Goal: Task Accomplishment & Management: Complete application form

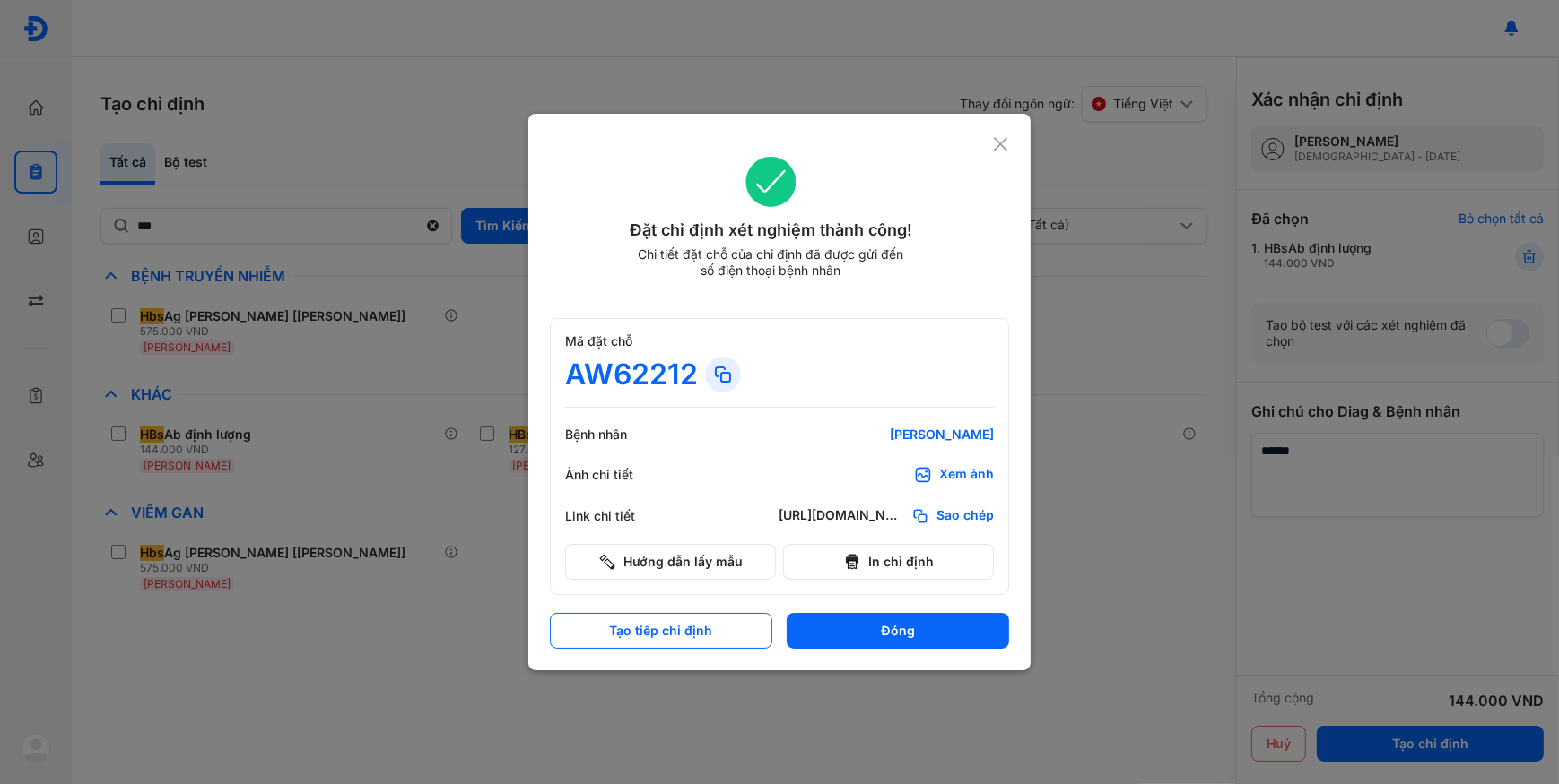
click at [138, 110] on div at bounding box center [780, 392] width 1559 height 784
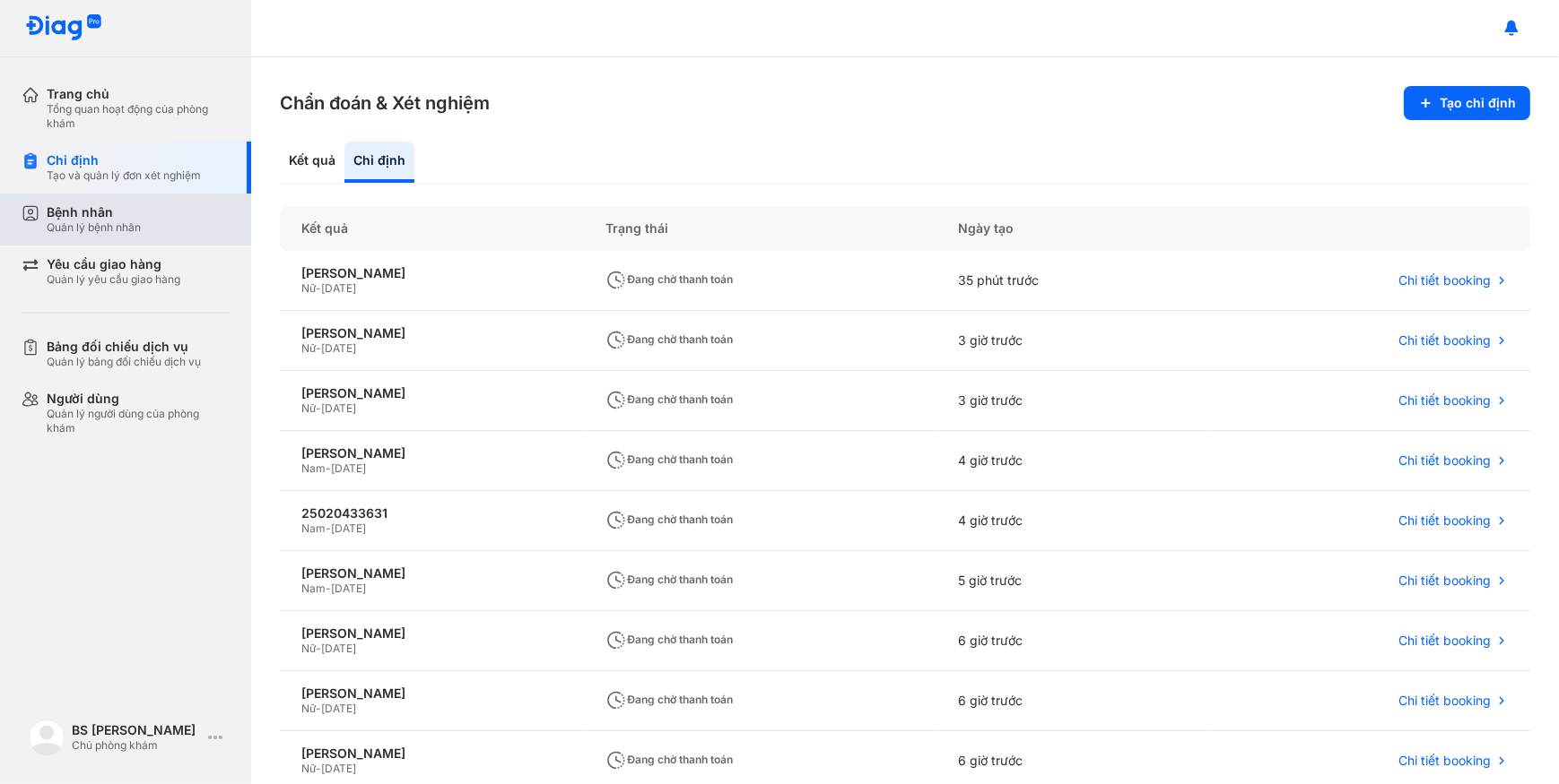
click at [132, 210] on div "Bệnh nhân" at bounding box center [94, 212] width 94 height 16
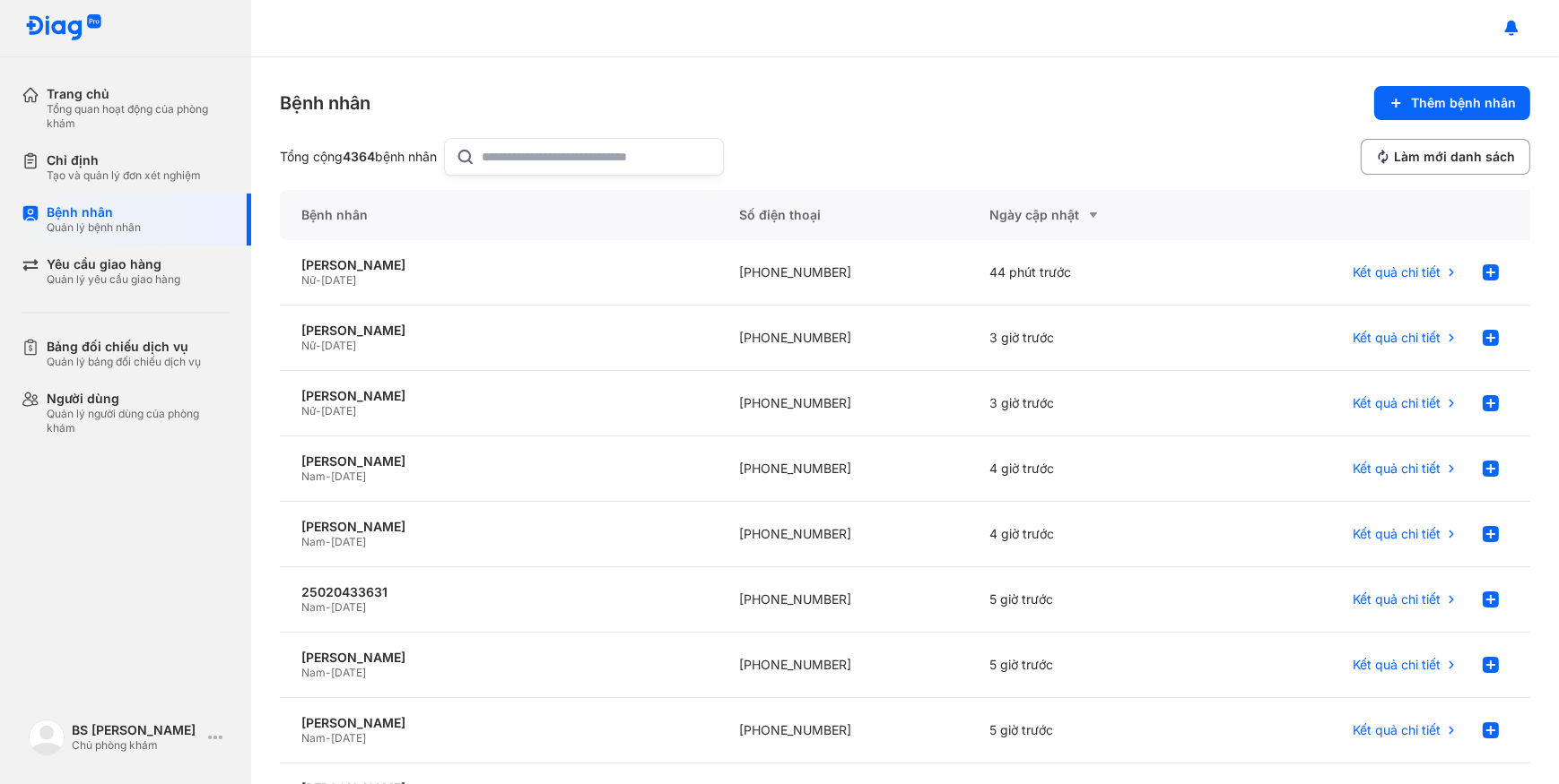
click at [546, 155] on input "text" at bounding box center [597, 157] width 230 height 36
paste input "**********"
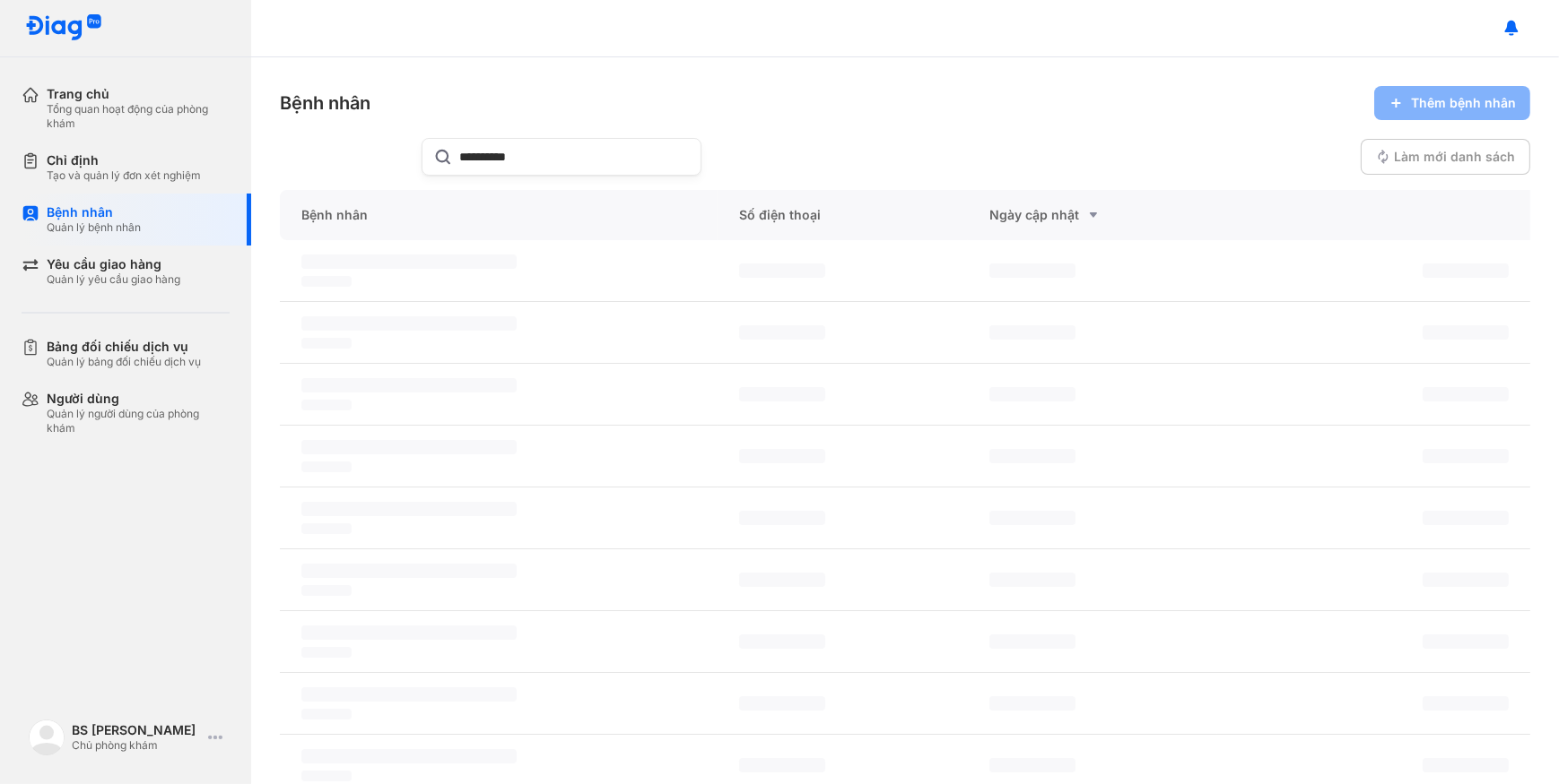
type input "**********"
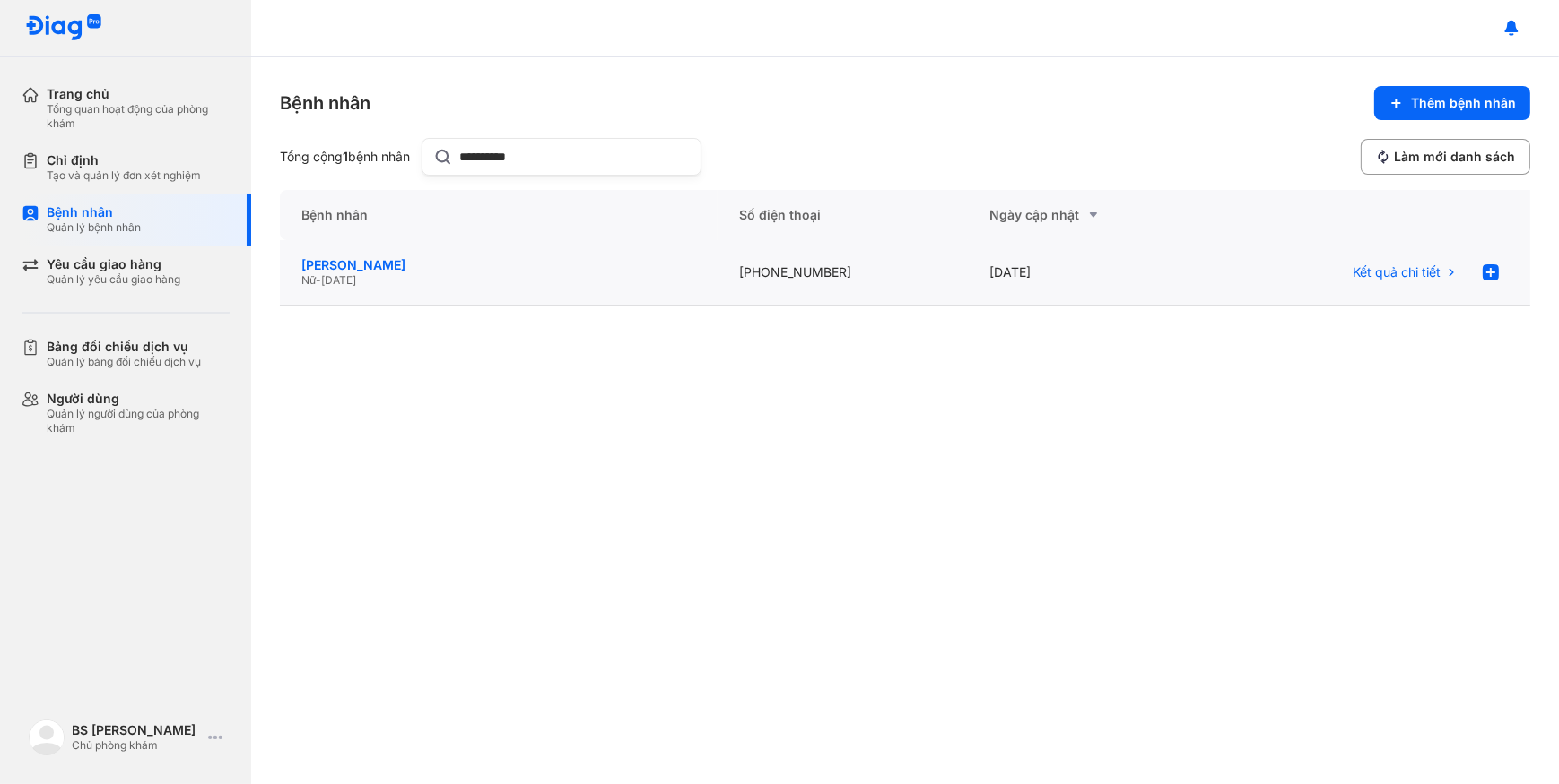
click at [551, 270] on div "[PERSON_NAME]" at bounding box center [499, 265] width 395 height 16
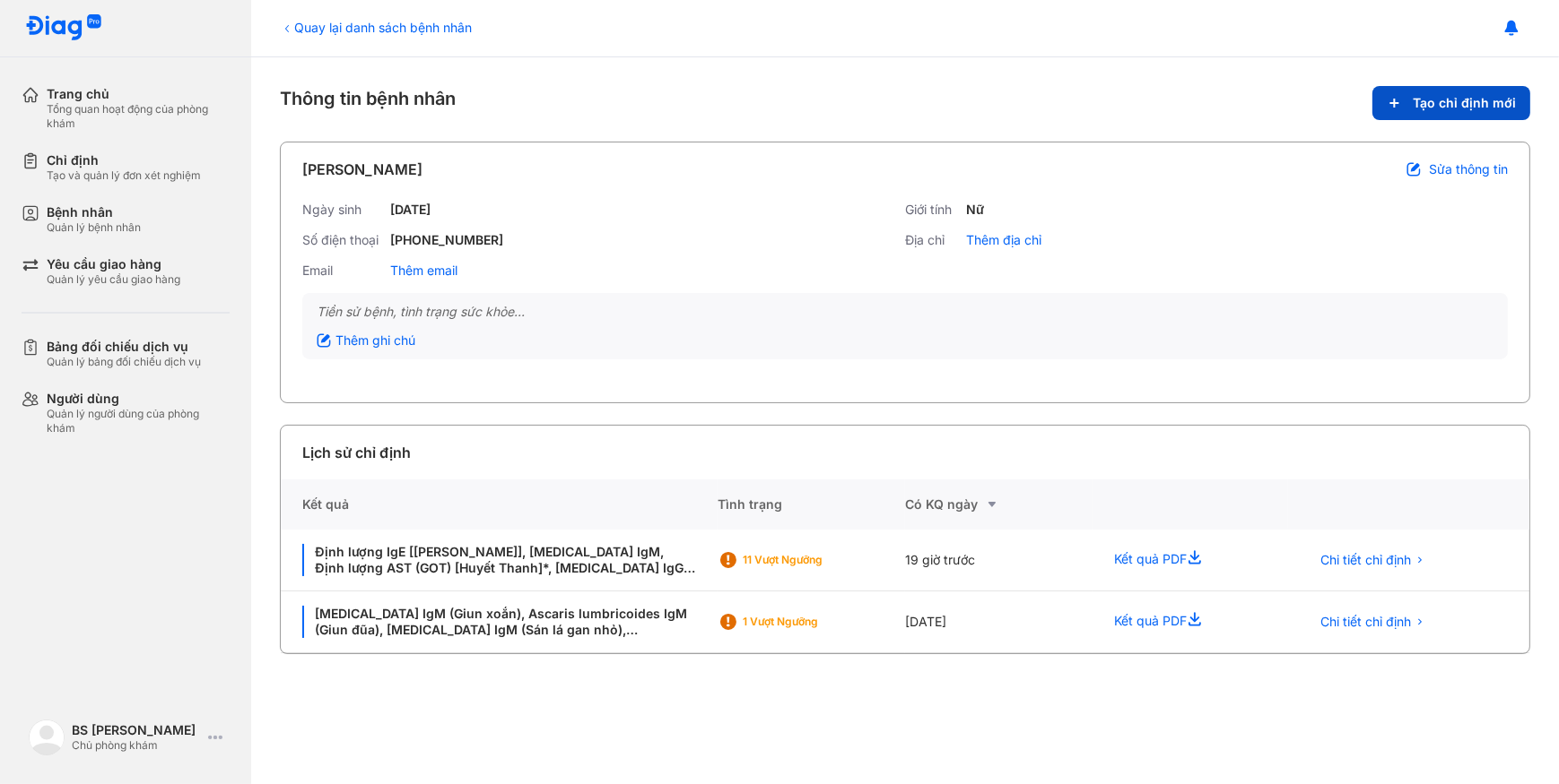
click at [1466, 88] on button "Tạo chỉ định mới" at bounding box center [1451, 103] width 158 height 34
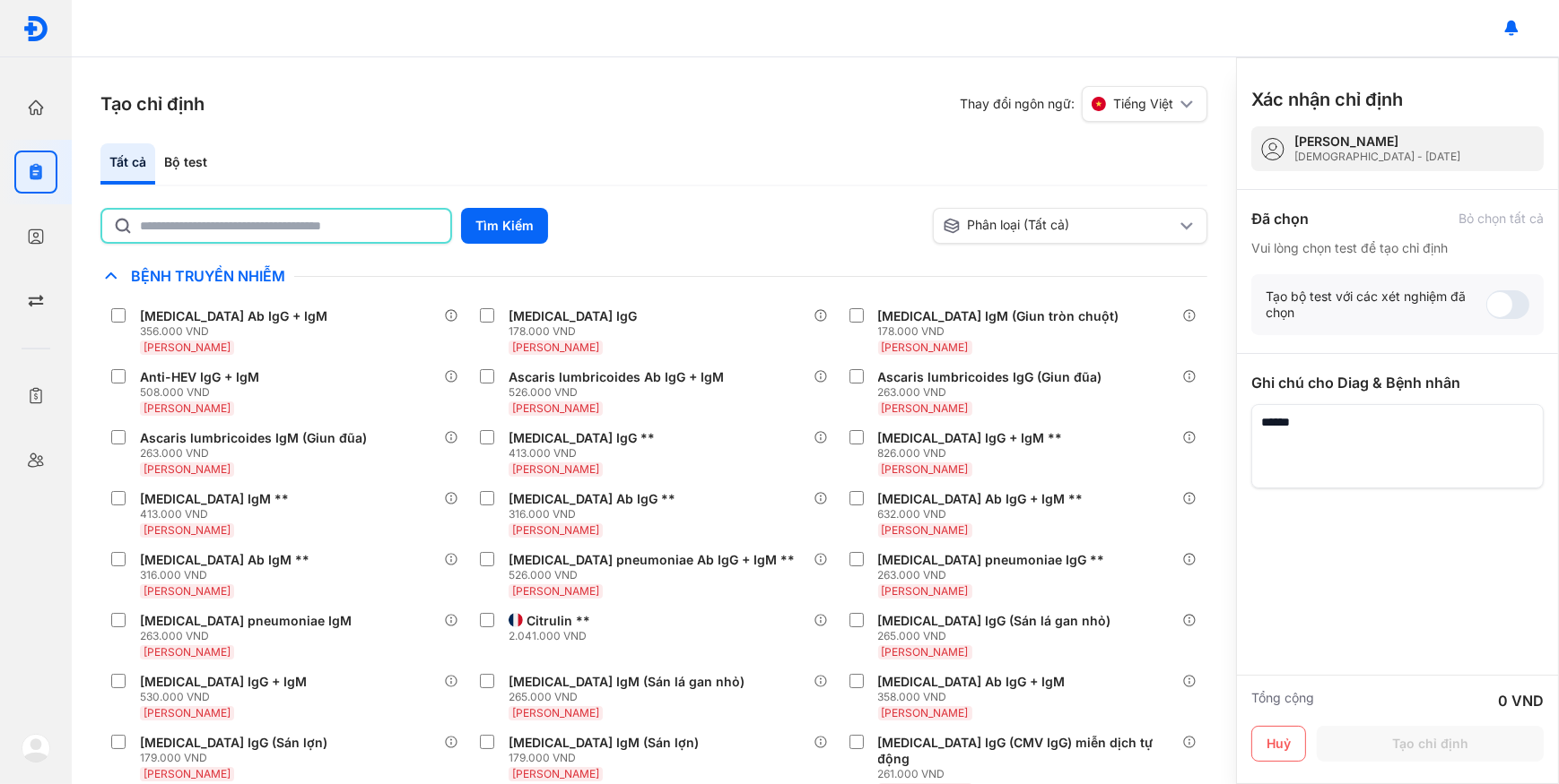
click at [350, 209] on input "text" at bounding box center [290, 226] width 300 height 33
click at [195, 161] on div "Bộ test" at bounding box center [185, 163] width 61 height 41
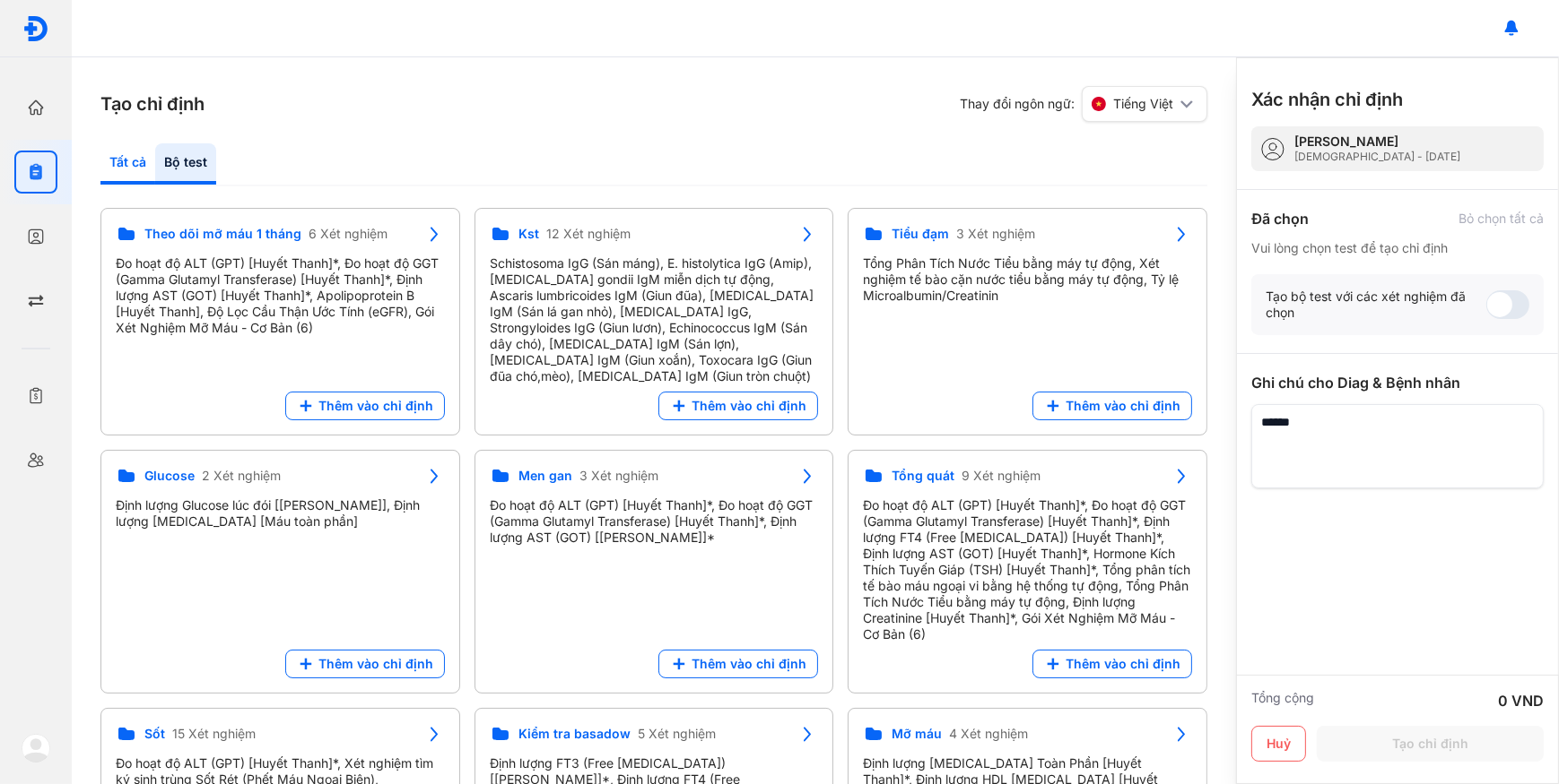
click at [149, 157] on div "Tất cả" at bounding box center [128, 163] width 55 height 41
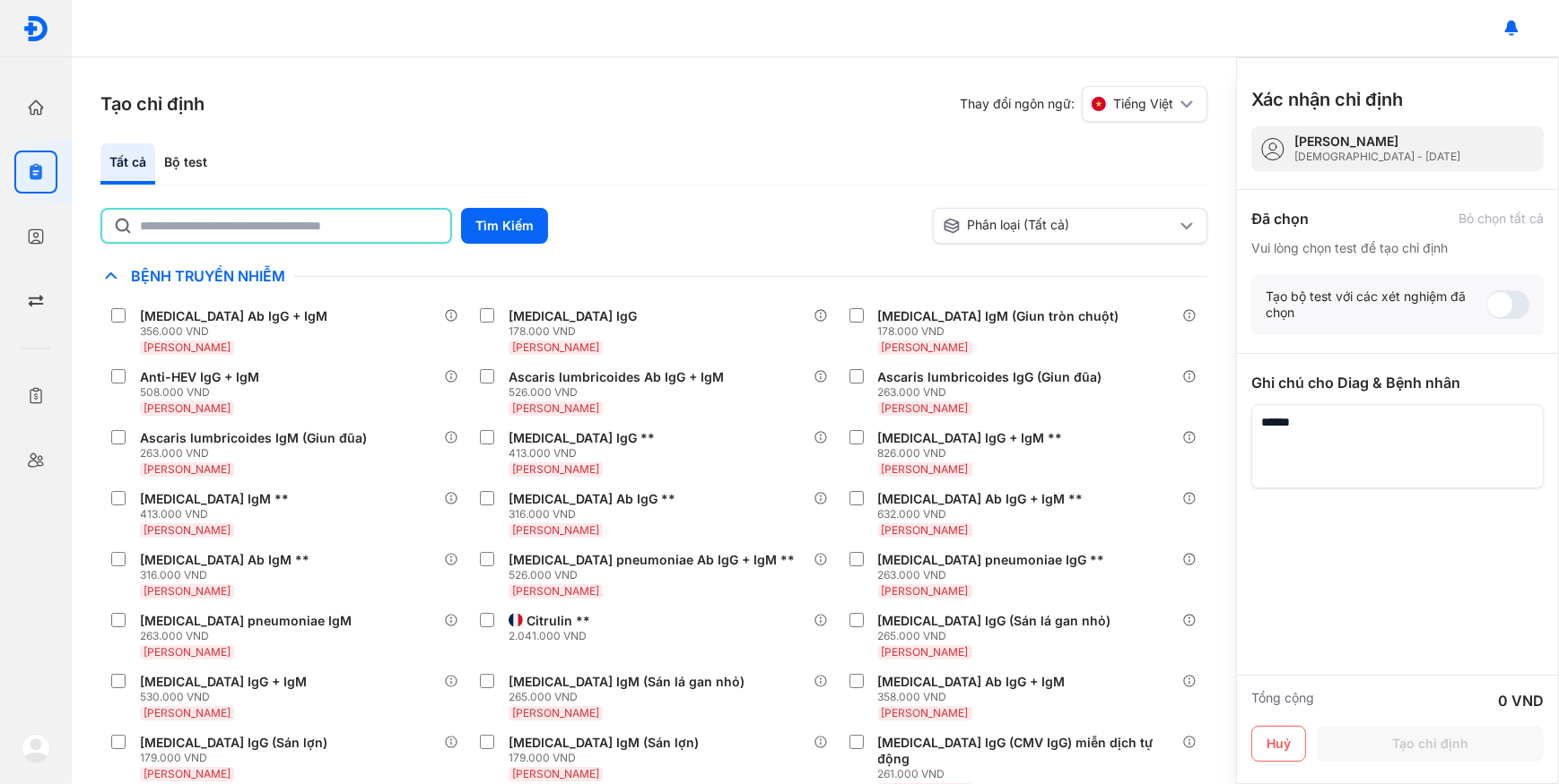
click at [205, 217] on input "text" at bounding box center [290, 226] width 300 height 33
type input "**"
click at [491, 234] on button "Tìm Kiếm" at bounding box center [505, 225] width 87 height 36
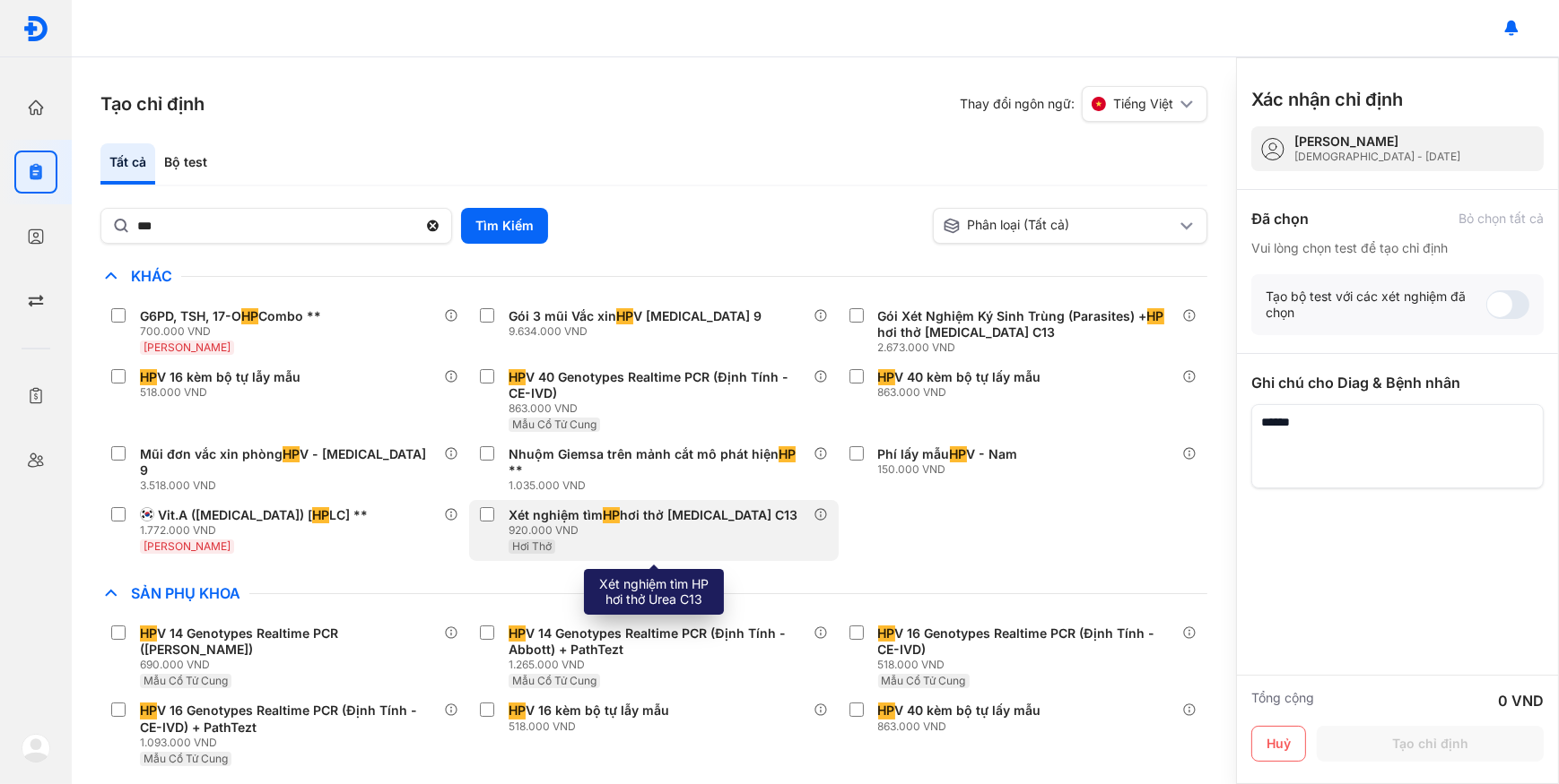
click at [626, 531] on div "920.000 VND" at bounding box center [656, 530] width 296 height 14
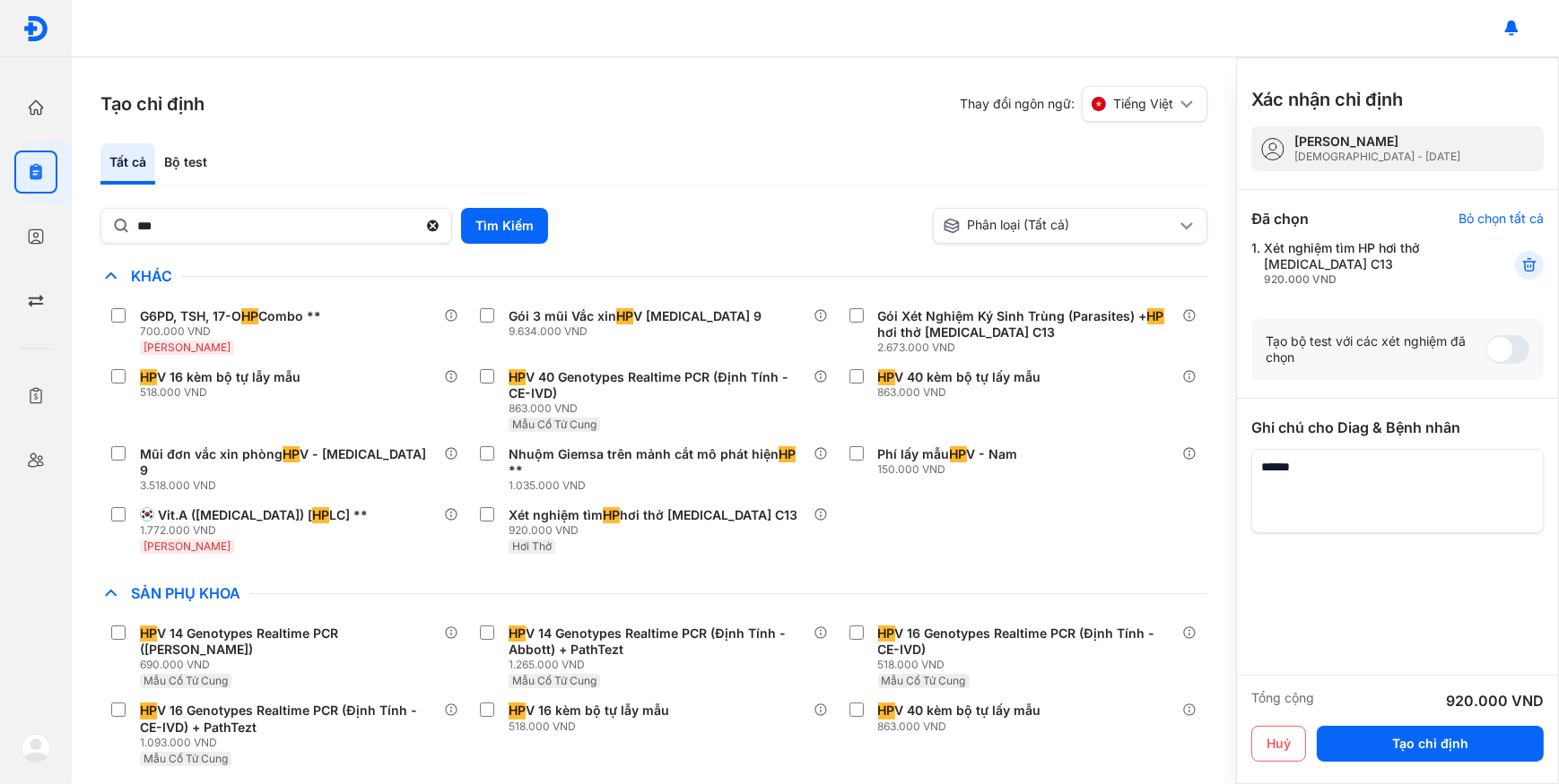
click at [1400, 470] on textarea at bounding box center [1398, 491] width 292 height 85
drag, startPoint x: 1324, startPoint y: 467, endPoint x: 1267, endPoint y: 470, distance: 57.1
click at [1267, 470] on textarea at bounding box center [1398, 491] width 292 height 85
type textarea "**********"
click at [1441, 744] on button "Tạo chỉ định" at bounding box center [1430, 744] width 227 height 36
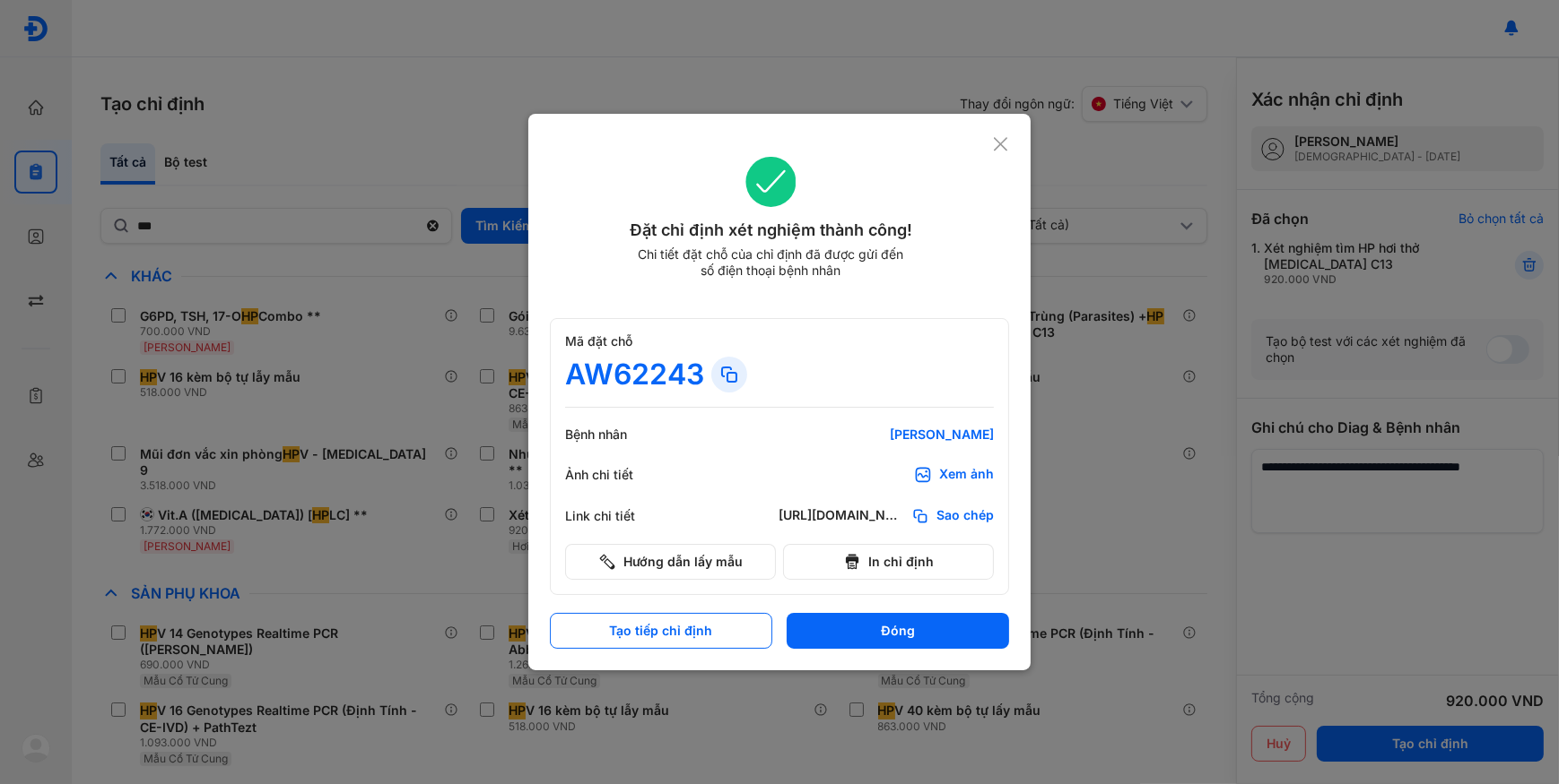
click at [977, 515] on span "Sao chép" at bounding box center [965, 516] width 58 height 18
click at [953, 514] on span "Sao chép" at bounding box center [965, 516] width 58 height 18
